Goal: Task Accomplishment & Management: Complete application form

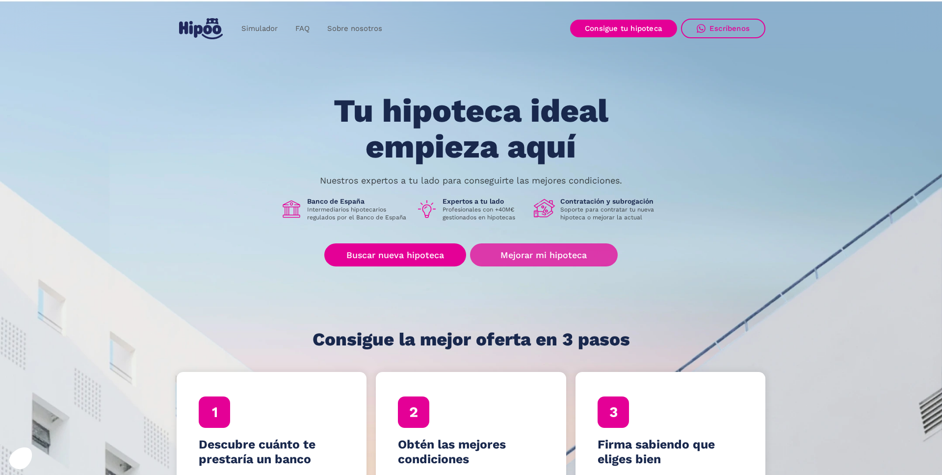
click at [514, 255] on link "Mejorar mi hipoteca" at bounding box center [544, 254] width 148 height 23
